Goal: Navigation & Orientation: Find specific page/section

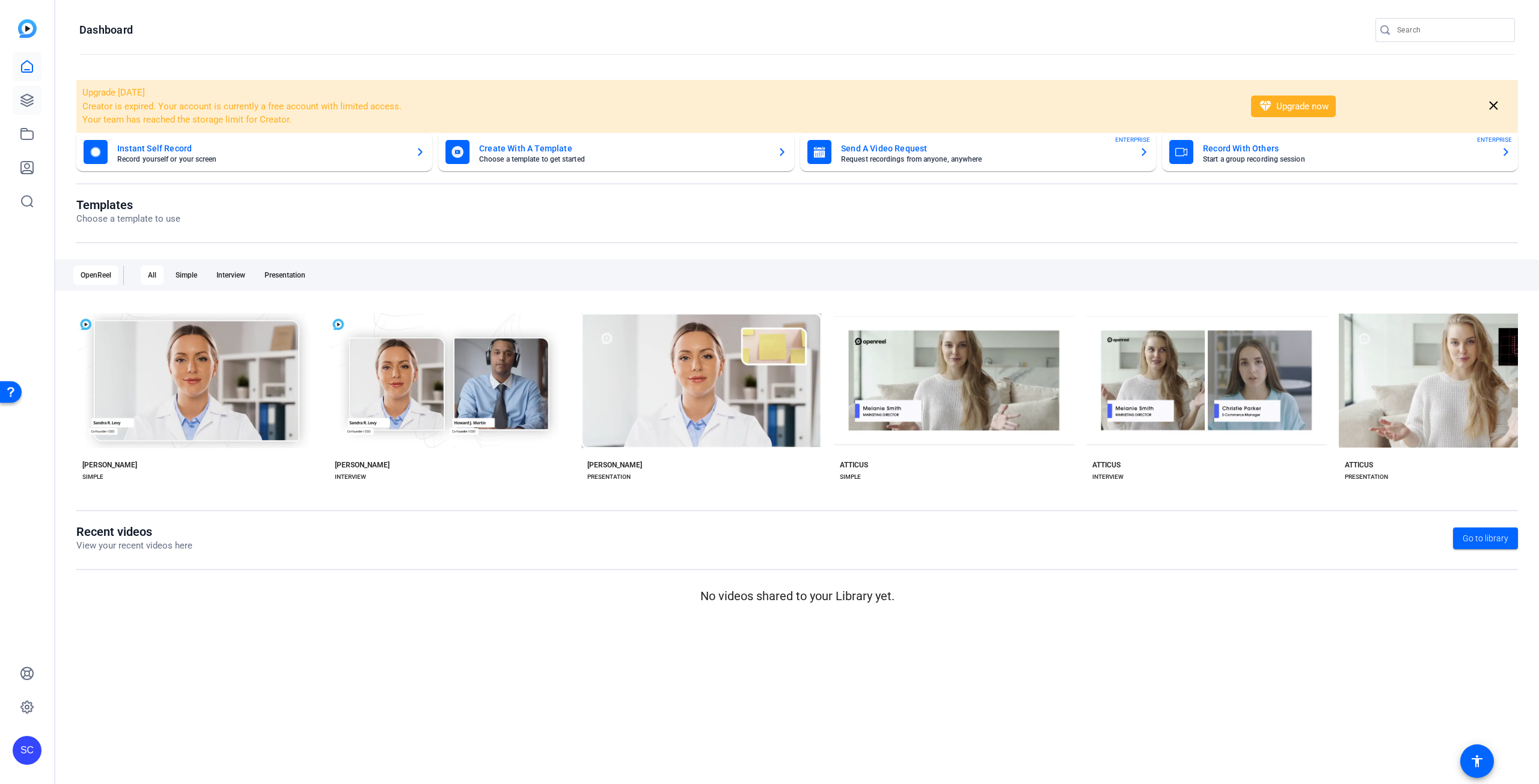
click at [31, 104] on icon at bounding box center [27, 100] width 12 height 12
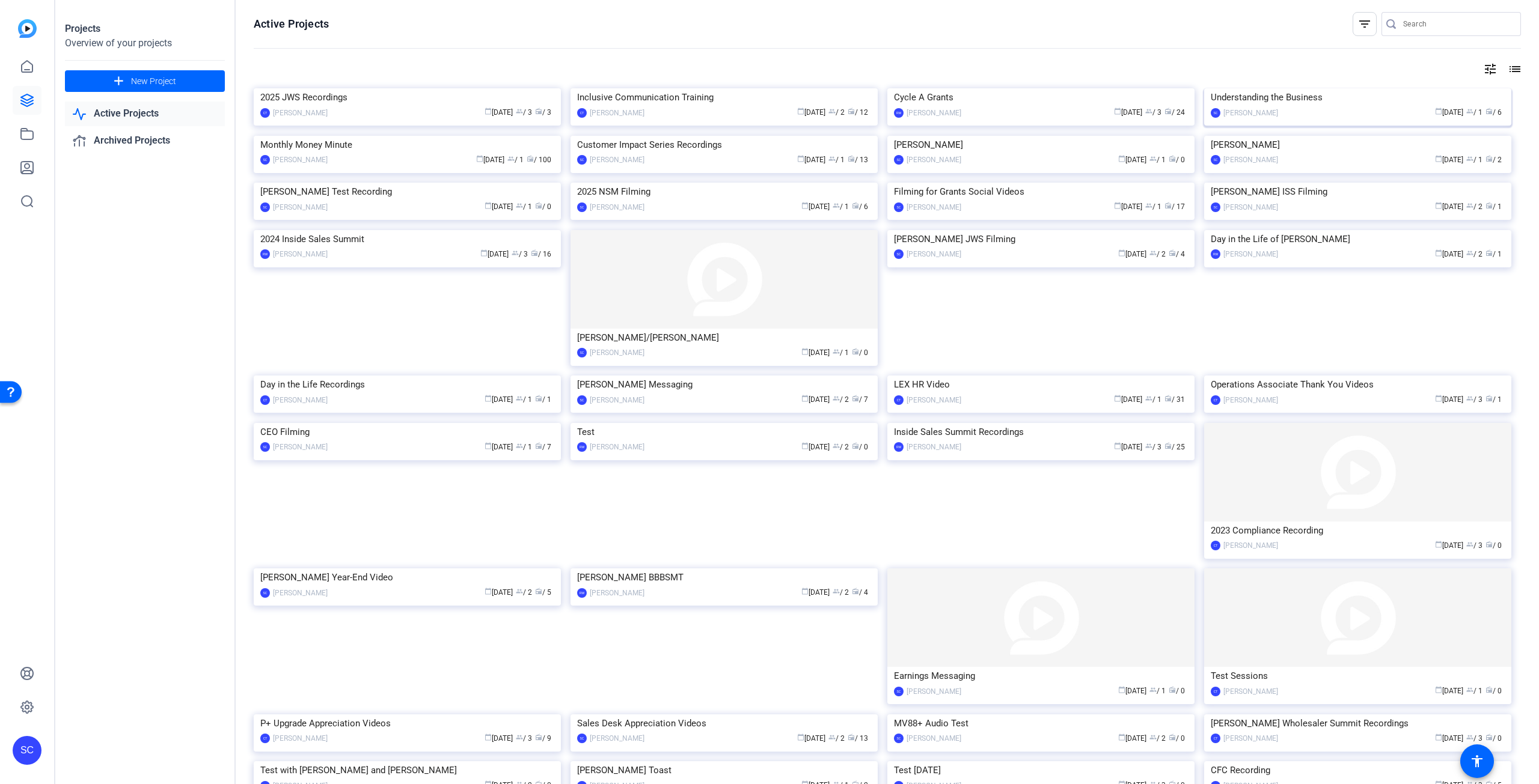
click at [1348, 88] on img at bounding box center [1357, 88] width 307 height 0
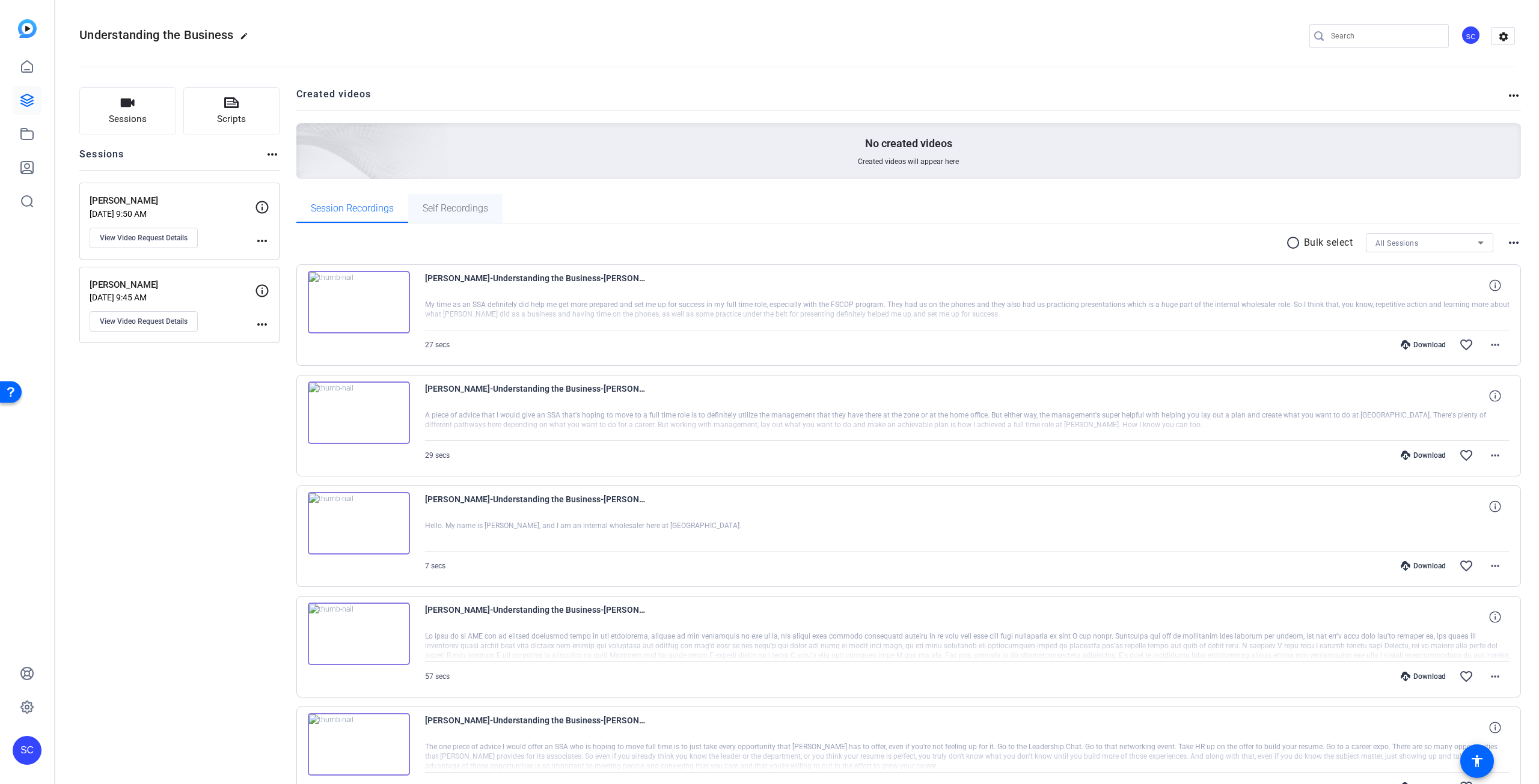
click at [492, 208] on div "Self Recordings" at bounding box center [455, 209] width 94 height 29
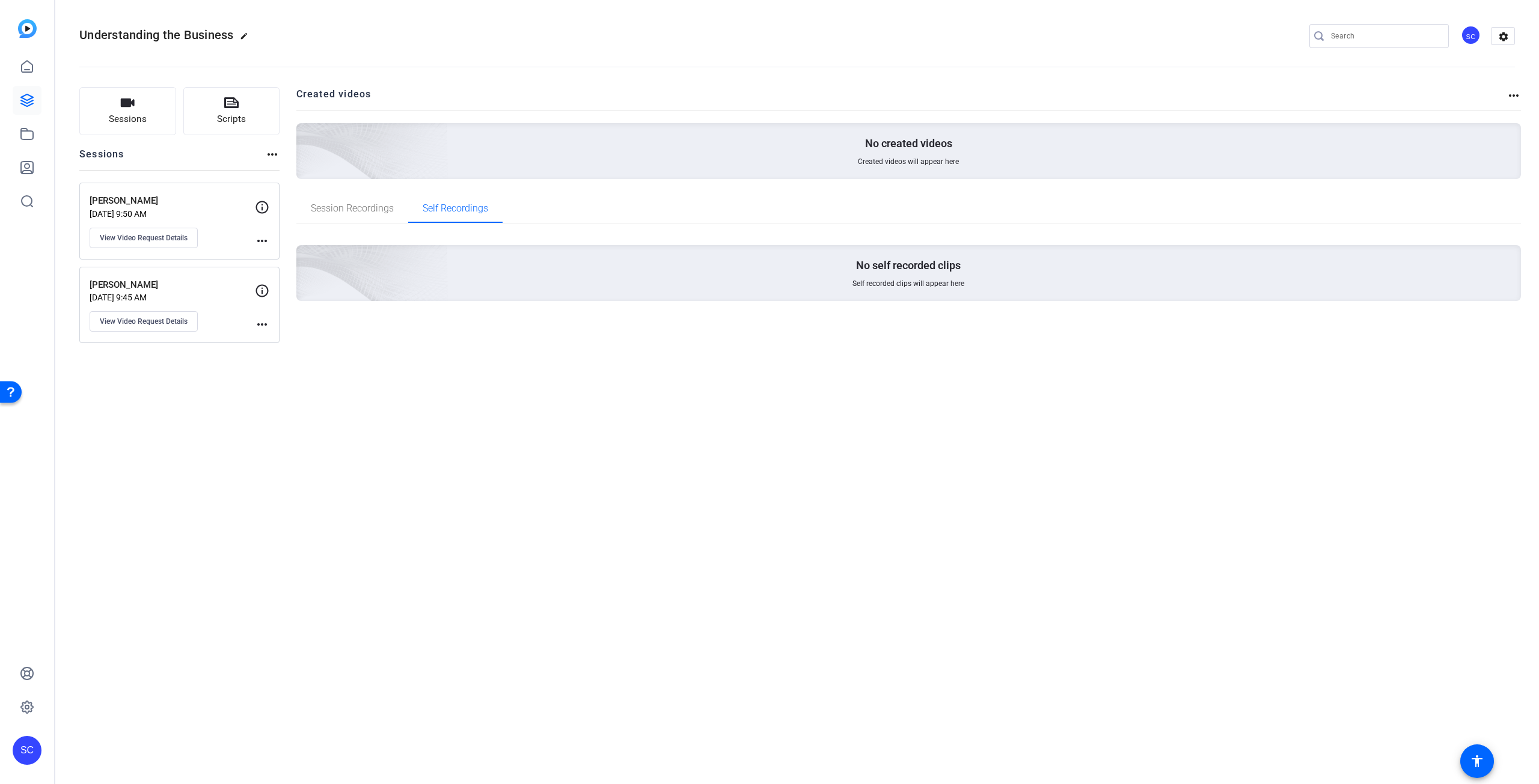
click at [363, 193] on openreel-project-creator-list "Created videos more_horiz No created videos Created videos will appear here" at bounding box center [909, 140] width 1225 height 107
click at [359, 202] on span "Session Recordings" at bounding box center [352, 209] width 83 height 29
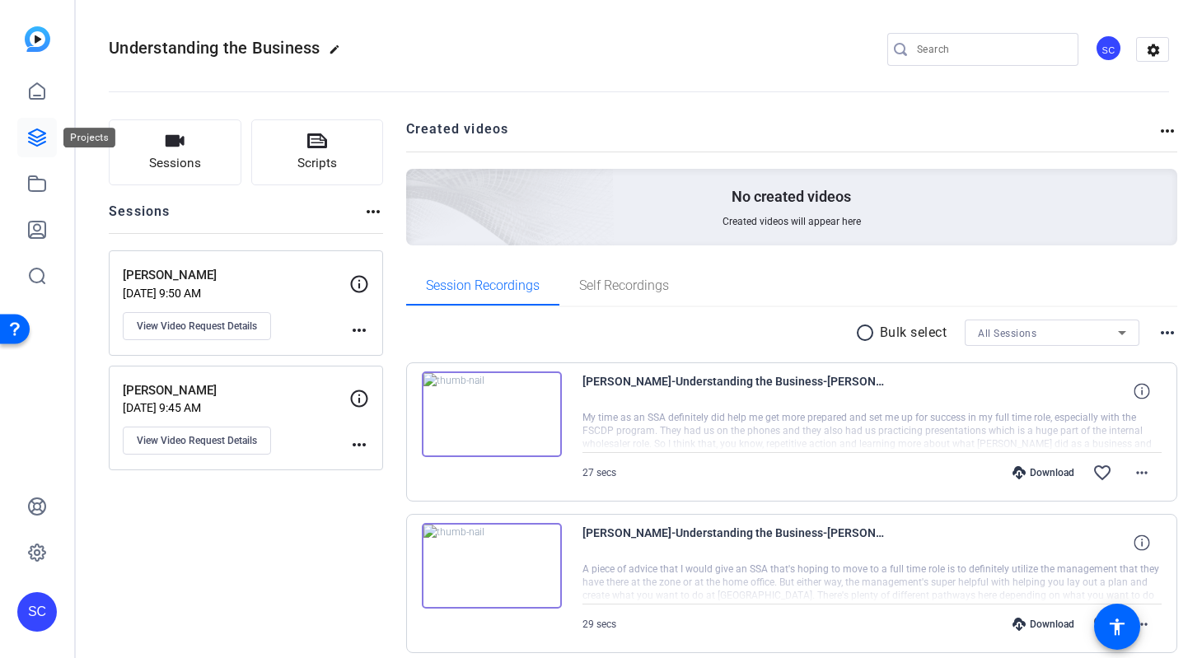
click at [35, 140] on icon at bounding box center [37, 137] width 16 height 16
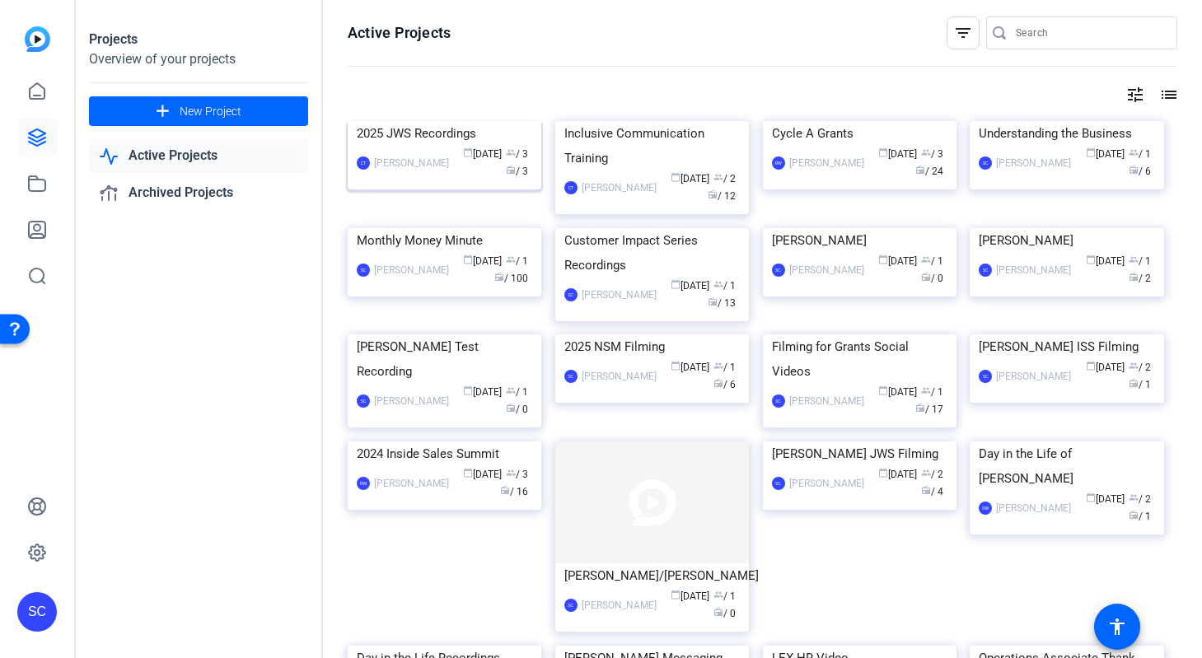
click at [427, 146] on div "2025 JWS Recordings" at bounding box center [444, 133] width 175 height 25
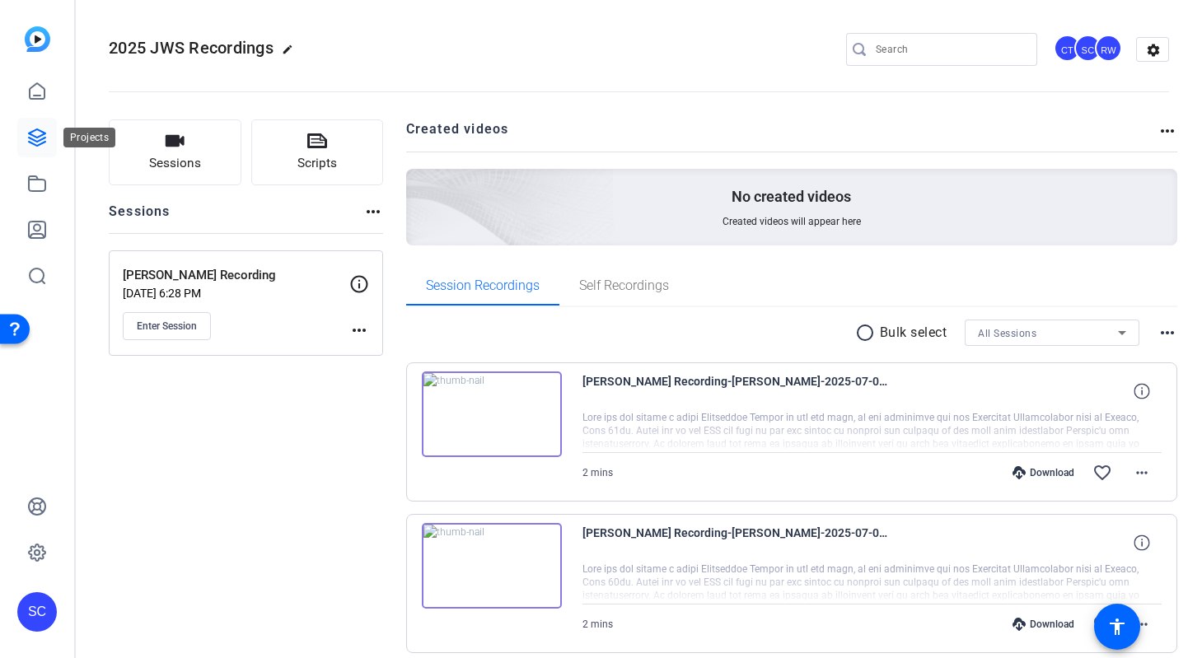
click at [47, 125] on link at bounding box center [37, 138] width 40 height 40
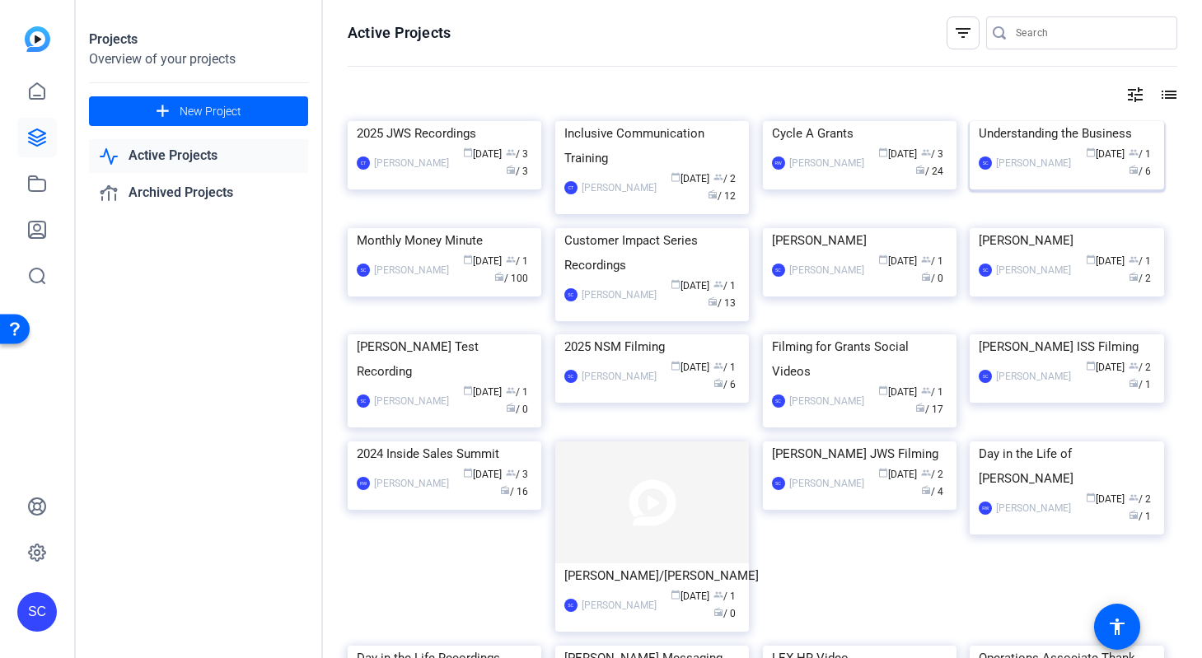
click at [1078, 121] on img at bounding box center [1066, 121] width 194 height 0
